Goal: Use online tool/utility: Utilize a website feature to perform a specific function

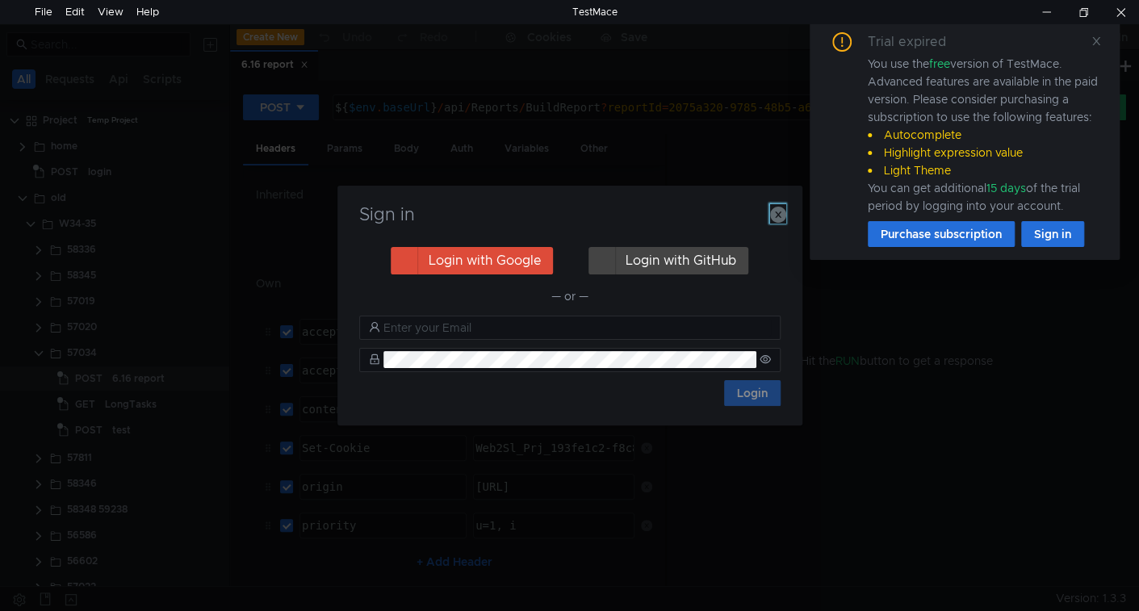
click at [776, 218] on icon "button" at bounding box center [778, 215] width 16 height 16
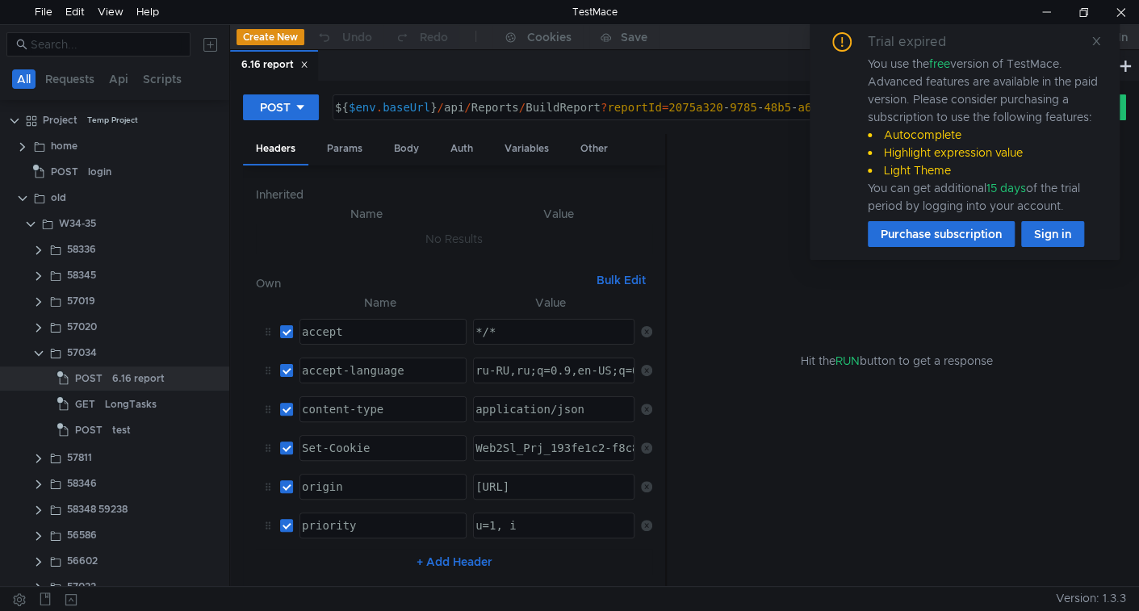
drag, startPoint x: 1099, startPoint y: 39, endPoint x: 1060, endPoint y: 58, distance: 43.3
click at [1099, 40] on icon at bounding box center [1095, 41] width 11 height 11
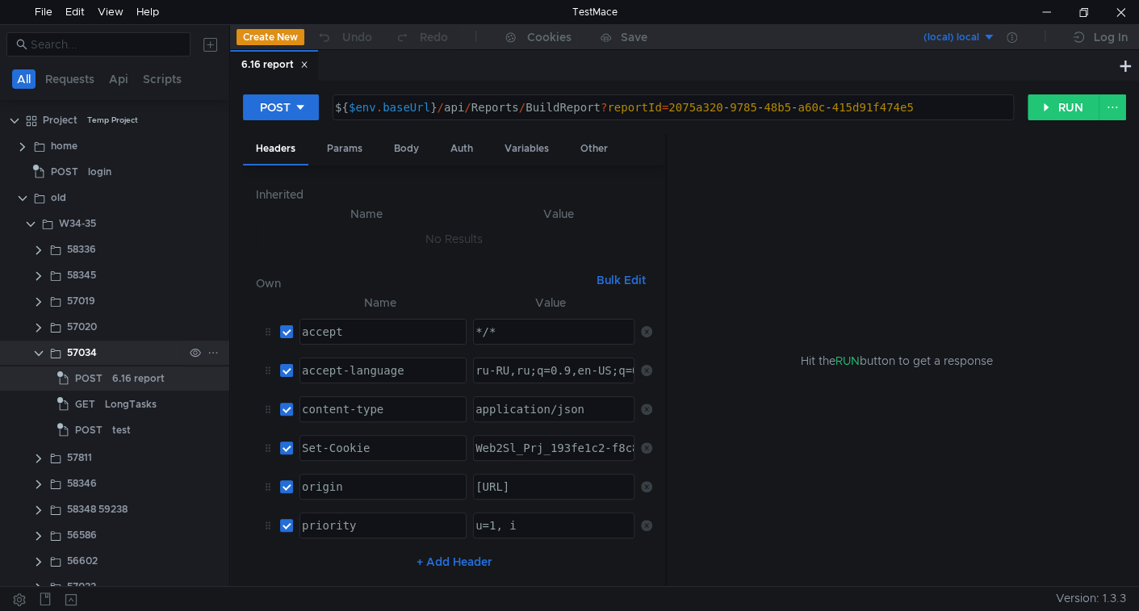
click at [37, 356] on clr-icon at bounding box center [38, 353] width 13 height 13
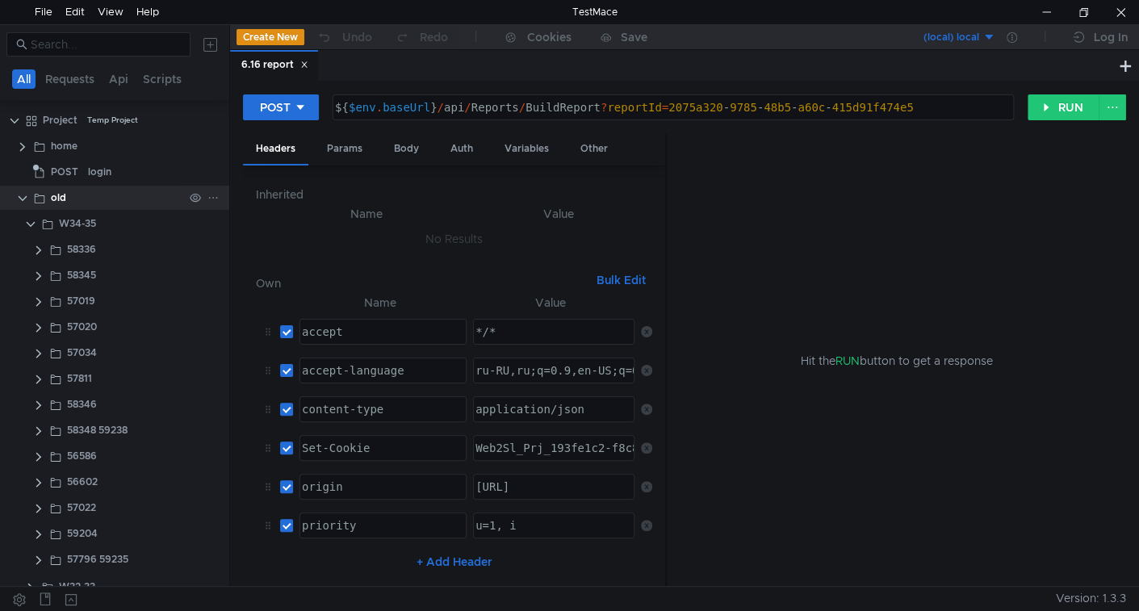
click at [23, 198] on clr-icon at bounding box center [22, 198] width 13 height 13
click at [20, 194] on clr-icon at bounding box center [22, 198] width 13 height 13
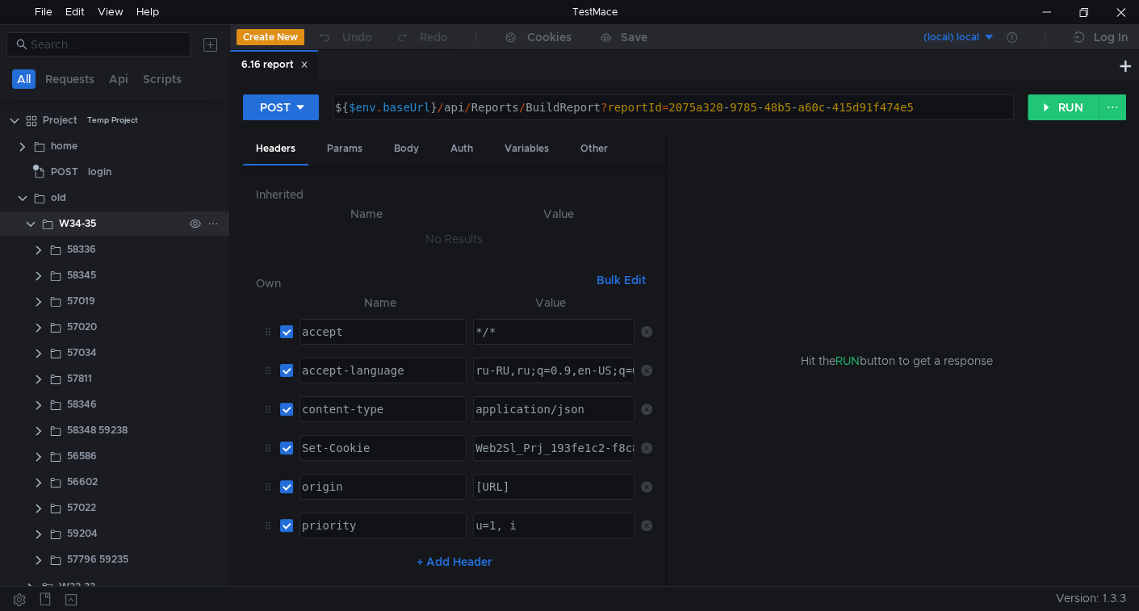
click at [31, 224] on clr-icon at bounding box center [30, 224] width 13 height 13
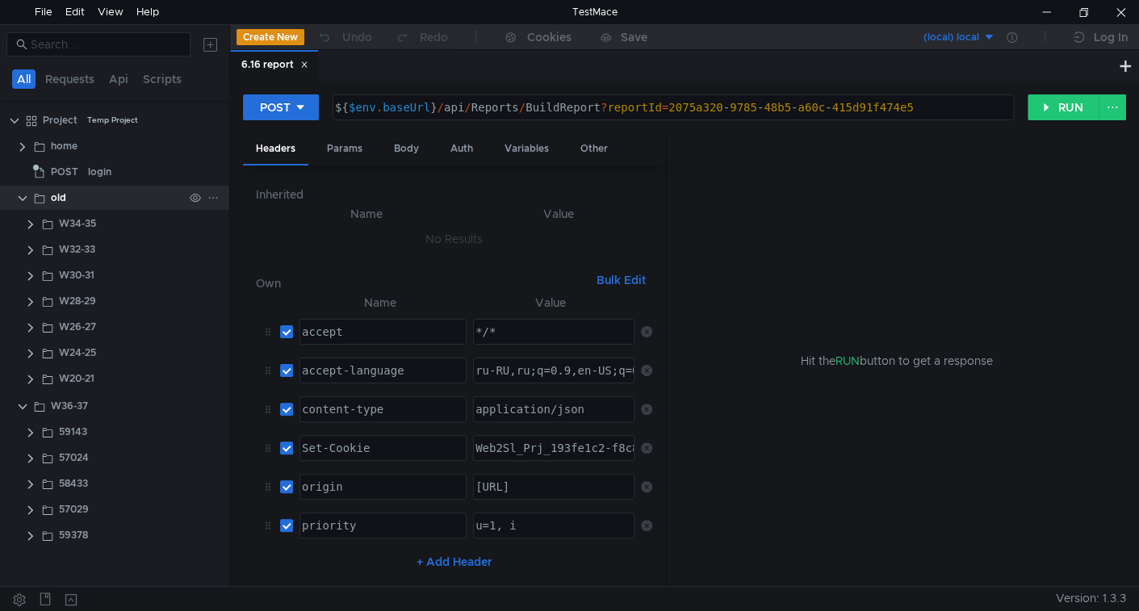
click at [23, 192] on clr-icon at bounding box center [22, 198] width 13 height 13
click at [19, 190] on app-app-tree-node-expander at bounding box center [22, 198] width 13 height 24
click at [19, 195] on clr-icon at bounding box center [22, 198] width 13 height 13
click at [22, 198] on clr-icon at bounding box center [22, 198] width 13 height 13
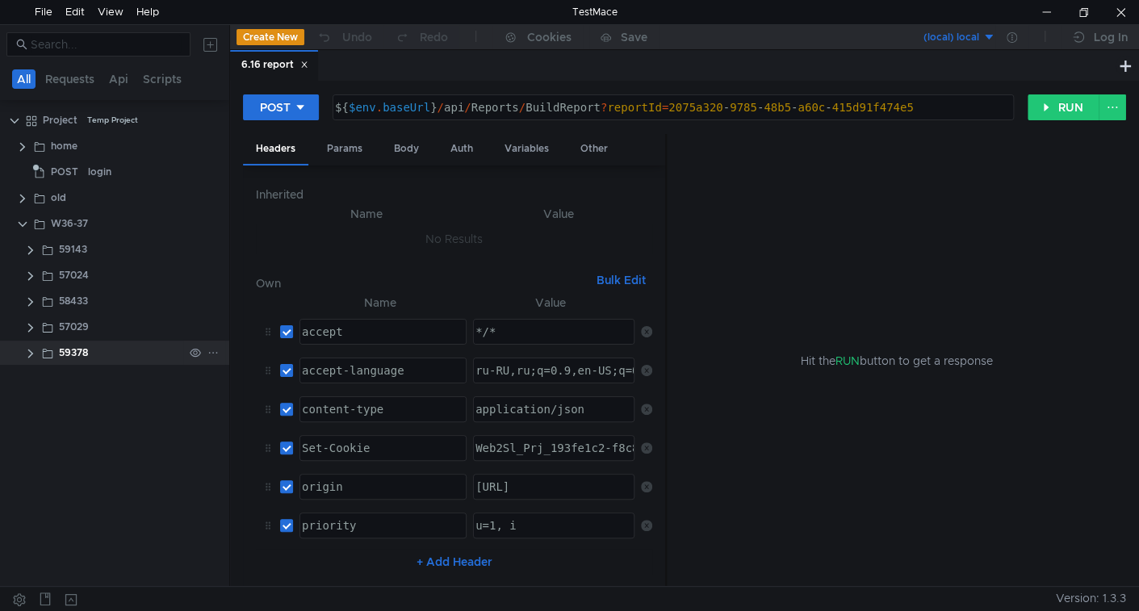
click at [30, 348] on clr-icon at bounding box center [30, 353] width 13 height 13
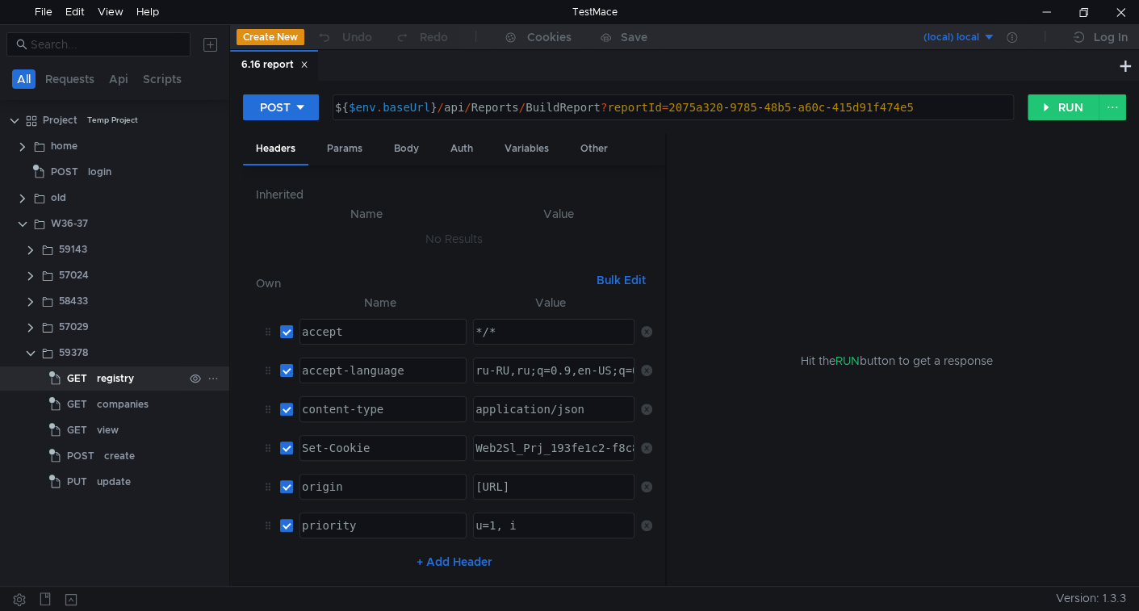
click at [105, 381] on div "registry" at bounding box center [115, 378] width 37 height 24
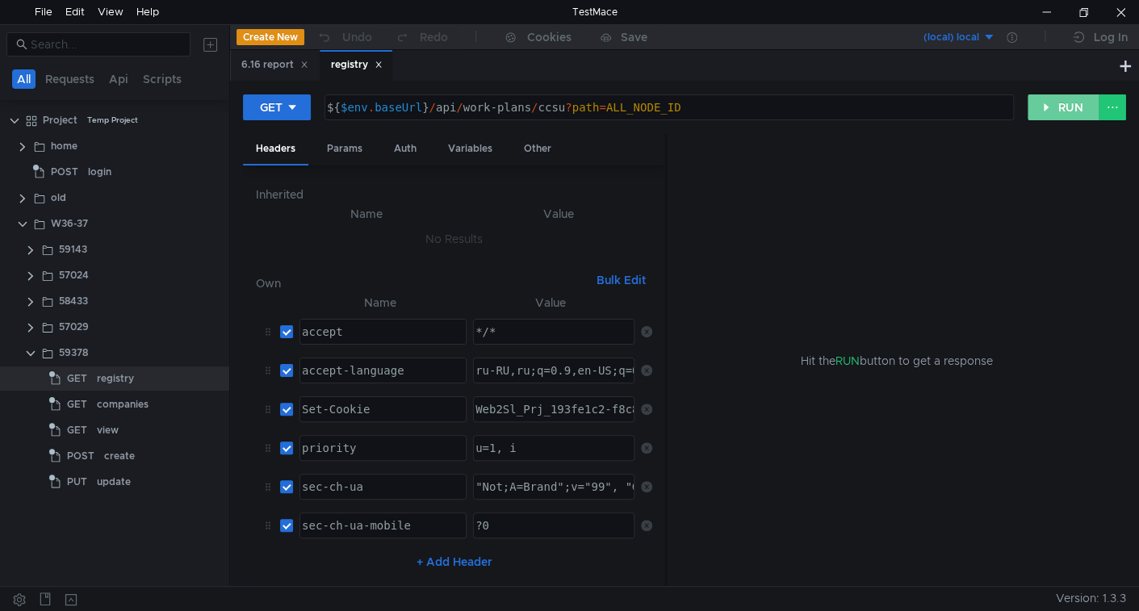
click at [1052, 111] on button "RUN" at bounding box center [1063, 107] width 72 height 26
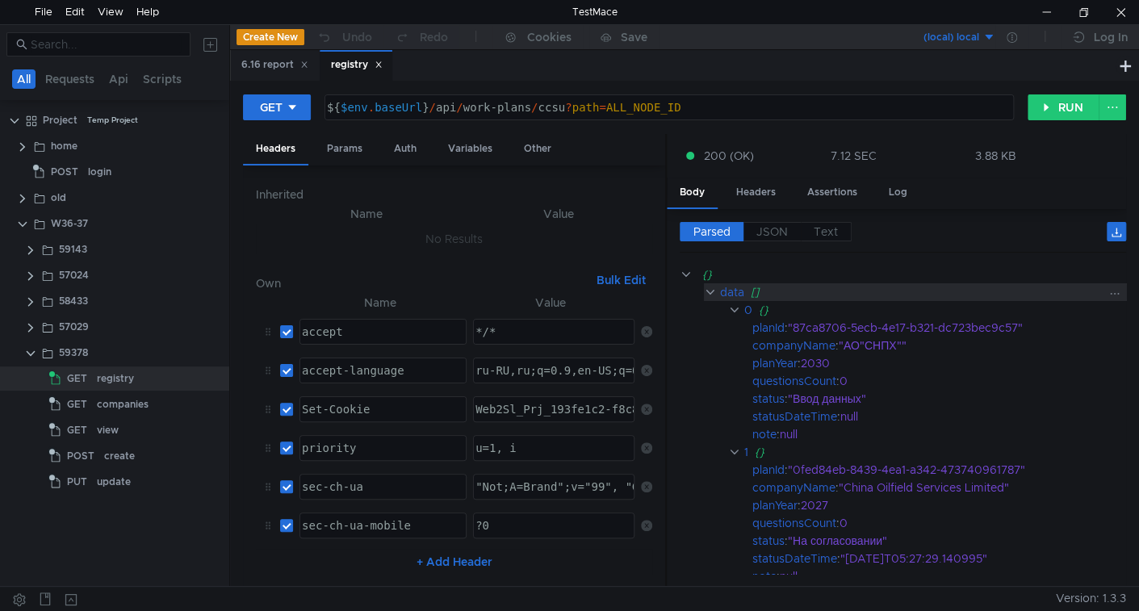
click at [709, 294] on clr-icon at bounding box center [710, 292] width 12 height 13
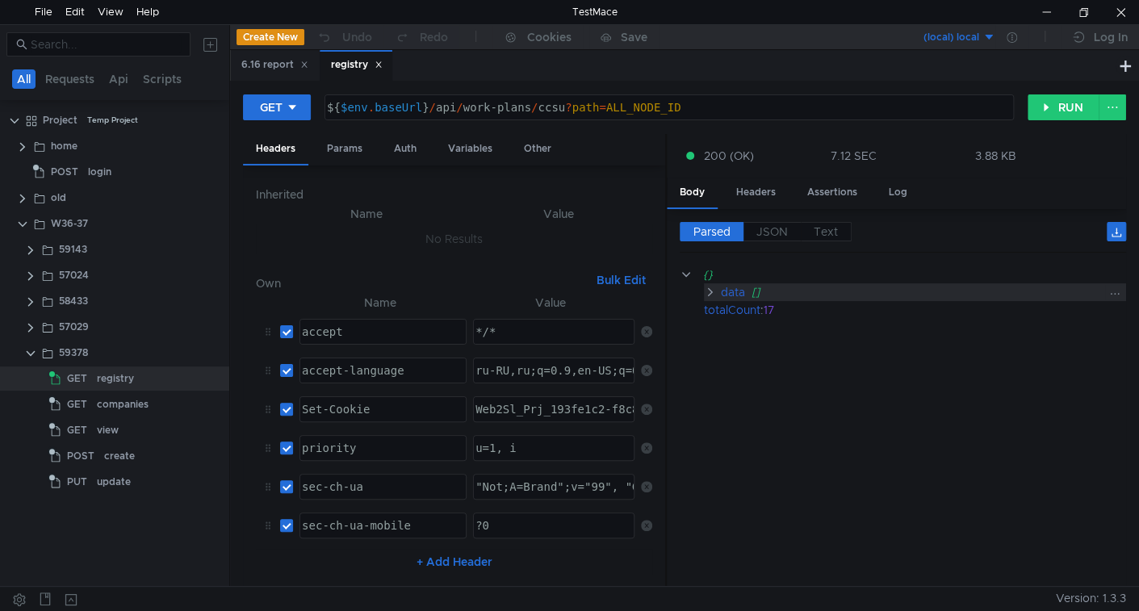
click at [709, 294] on clr-icon at bounding box center [710, 292] width 12 height 13
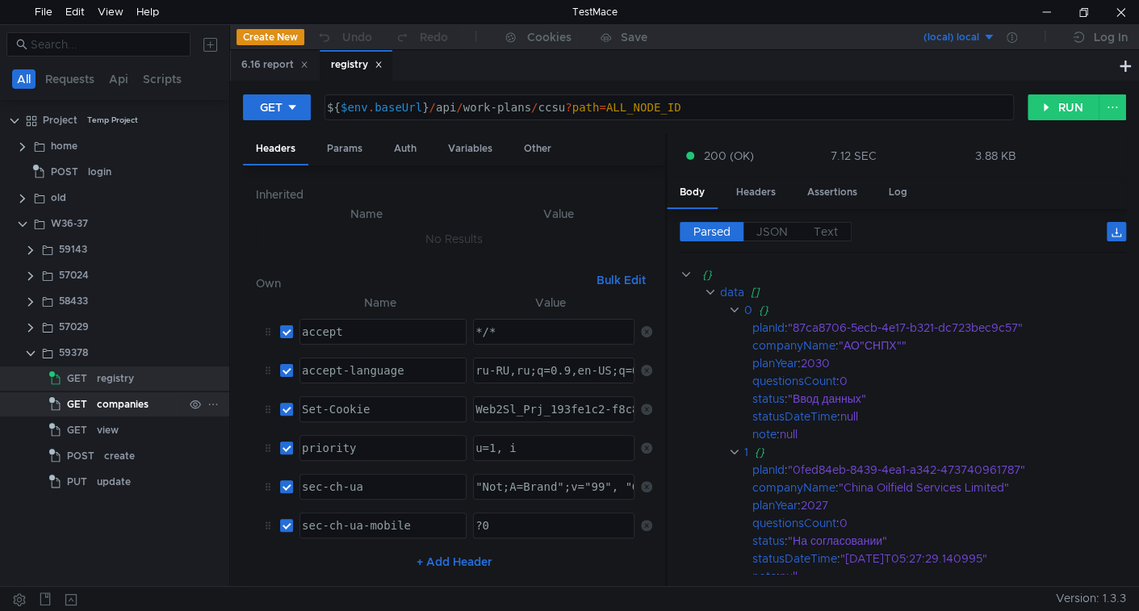
click at [109, 410] on div "companies" at bounding box center [123, 404] width 52 height 24
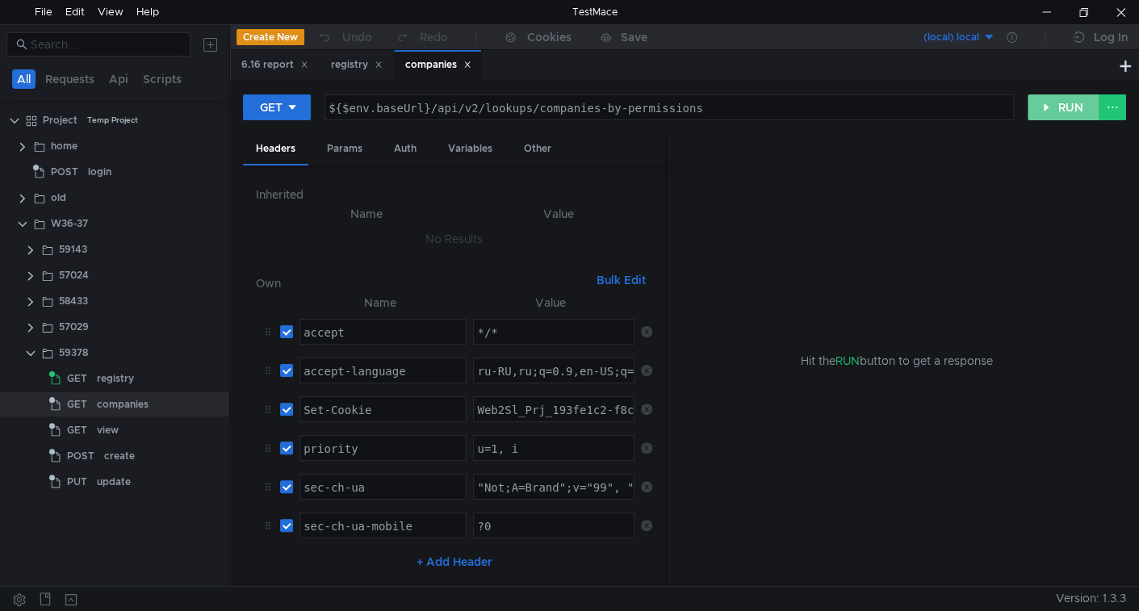
click at [1052, 103] on button "RUN" at bounding box center [1063, 107] width 72 height 26
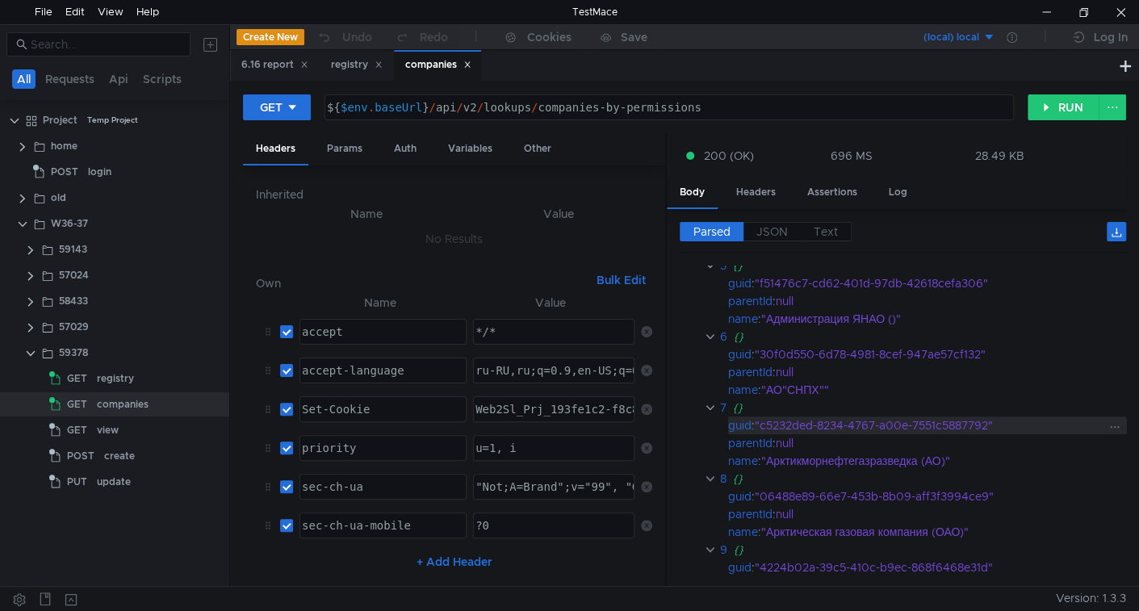
scroll to position [726, 0]
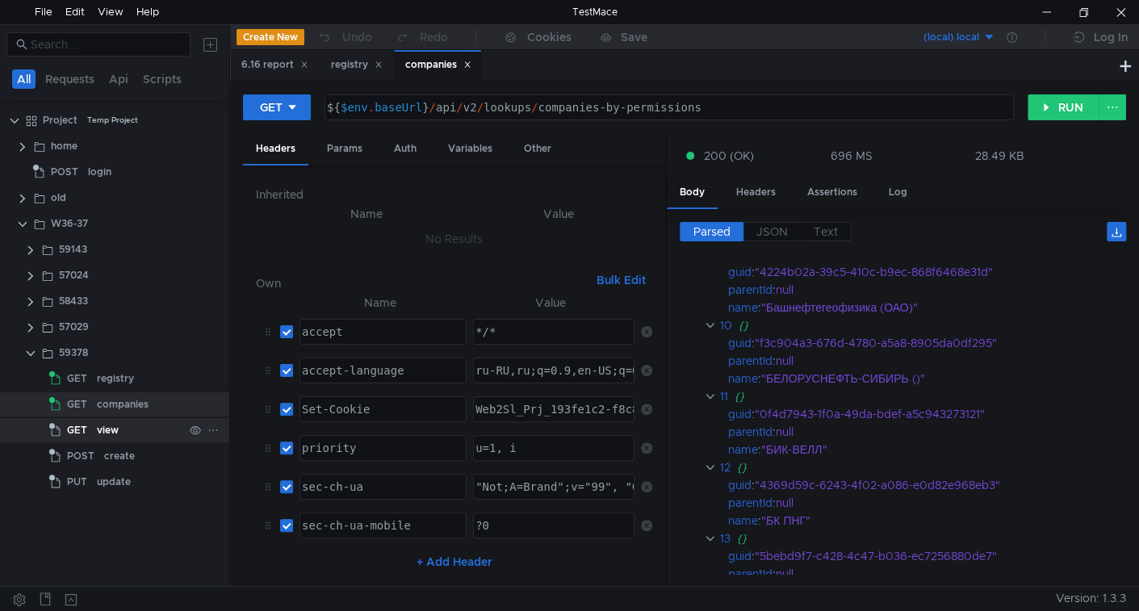
click at [123, 432] on div "view" at bounding box center [140, 430] width 86 height 24
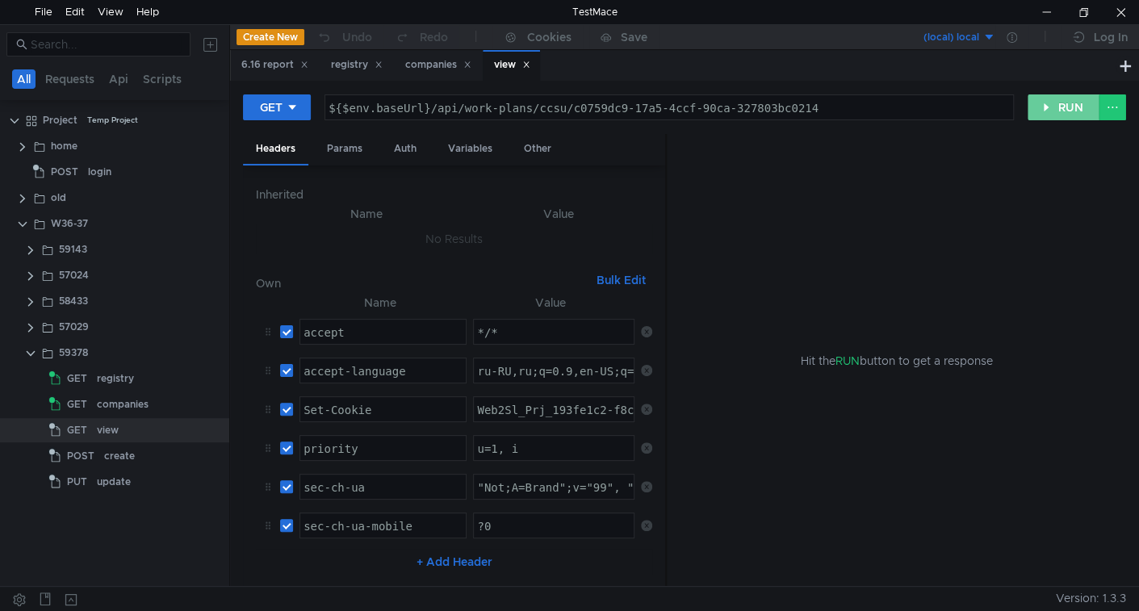
click at [1062, 113] on button "RUN" at bounding box center [1063, 107] width 72 height 26
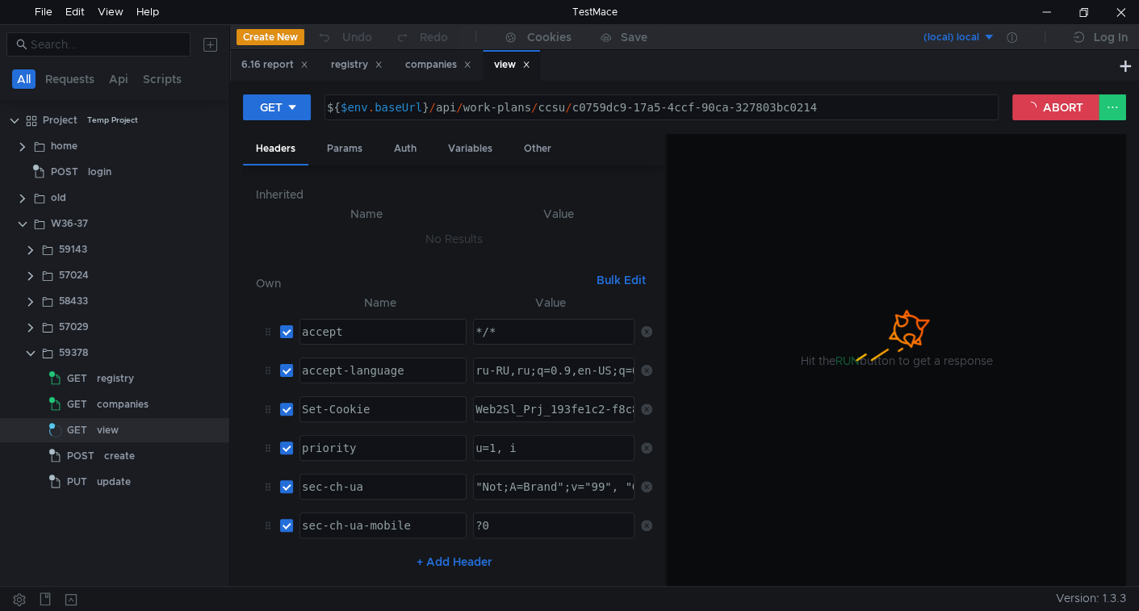
click at [602, 112] on div "${ $env . baseUrl } / api / work-plans / ccsu / c0759dc9-17a5-4ccf-90ca-327803b…" at bounding box center [660, 120] width 672 height 39
type textarea "${$env.baseUrl}/api/work-plans/ccsu/c0759dc9-17a5-4ccf-90ca-327803bc0214"
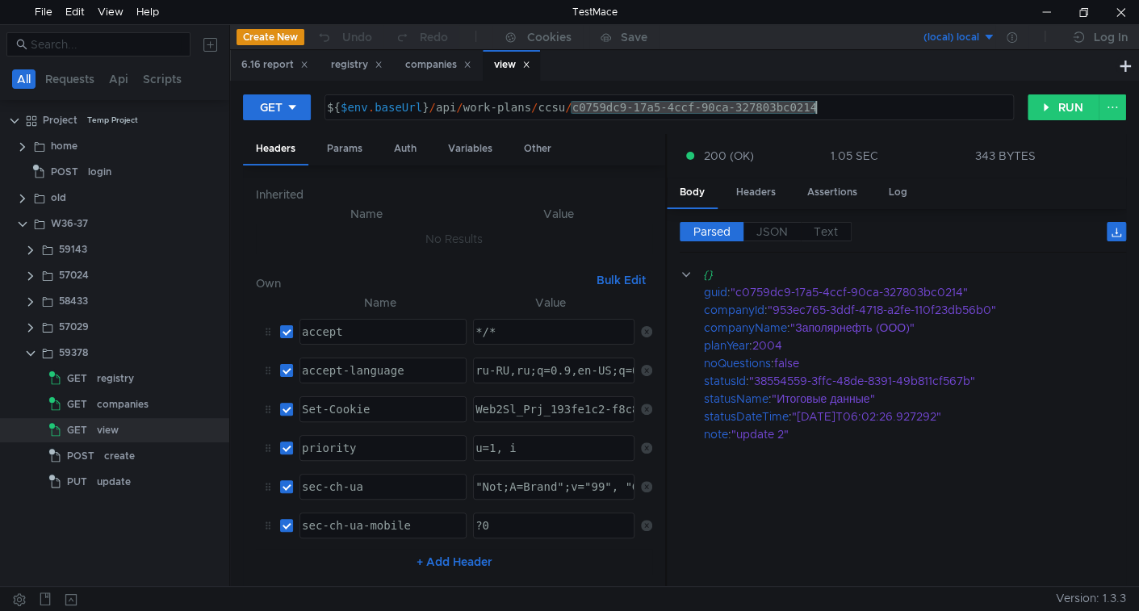
drag, startPoint x: 602, startPoint y: 112, endPoint x: 808, endPoint y: 91, distance: 206.9
click at [808, 91] on div "GET ${$env.baseUrl}/api/work-plans/ccsu/c0759dc9-17a5-4ccf-90ca-327803bc0214 ${…" at bounding box center [684, 333] width 909 height 505
click at [1060, 107] on button "RUN" at bounding box center [1063, 107] width 72 height 26
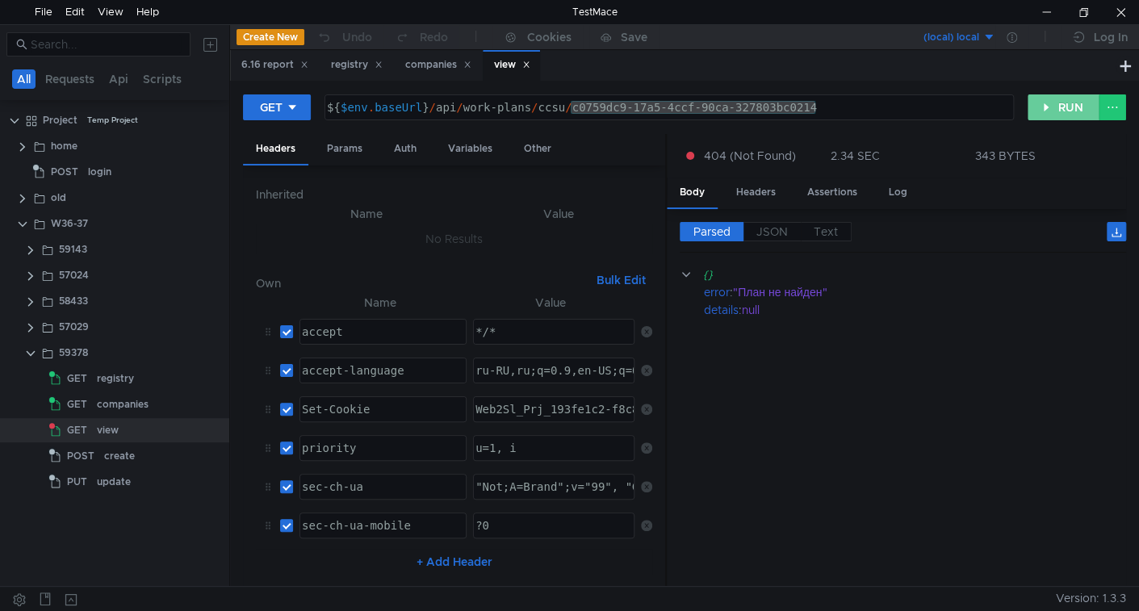
click at [1081, 102] on button "RUN" at bounding box center [1063, 107] width 72 height 26
click at [1080, 107] on button "RUN" at bounding box center [1063, 107] width 72 height 26
